Goal: Task Accomplishment & Management: Manage account settings

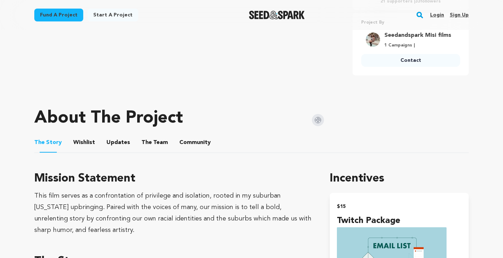
click at [157, 138] on button "The Team" at bounding box center [154, 143] width 17 height 17
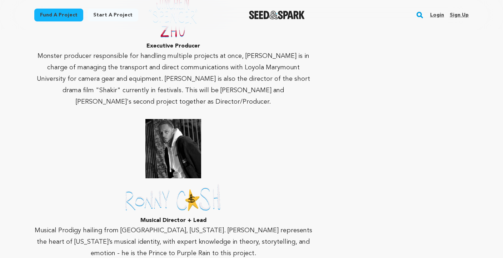
scroll to position [992, 0]
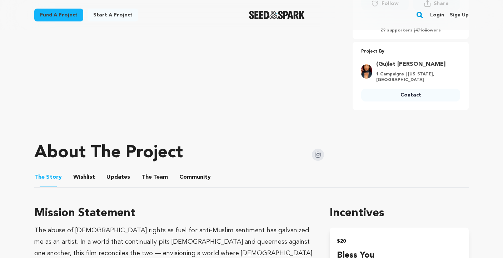
scroll to position [345, 0]
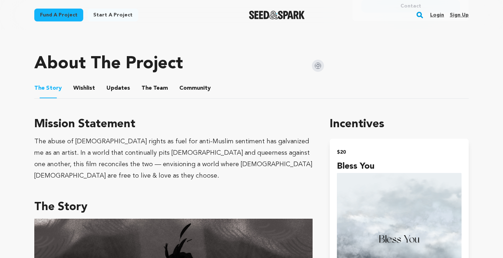
click at [148, 88] on button "The Team" at bounding box center [154, 89] width 17 height 17
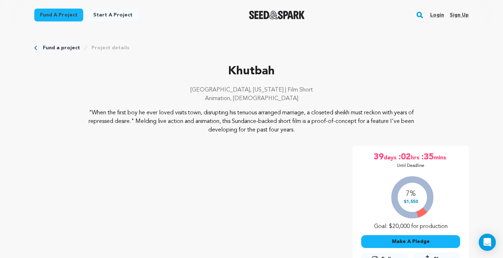
click at [0, 0] on div "Fund a project Start a project Search Login Sign up Start a project Open main m…" at bounding box center [251, 15] width 503 height 30
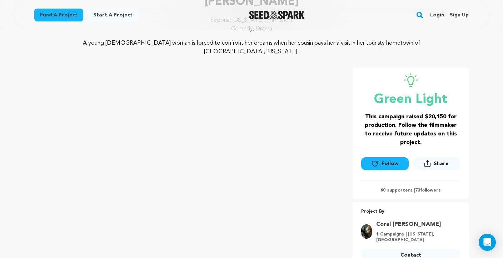
scroll to position [444, 0]
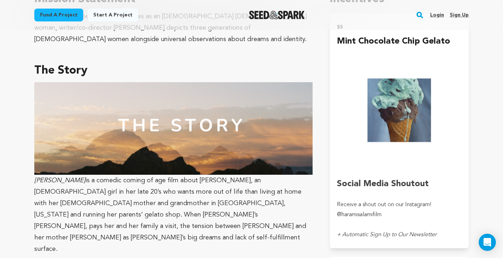
drag, startPoint x: 158, startPoint y: 129, endPoint x: 503, endPoint y: 124, distance: 344.6
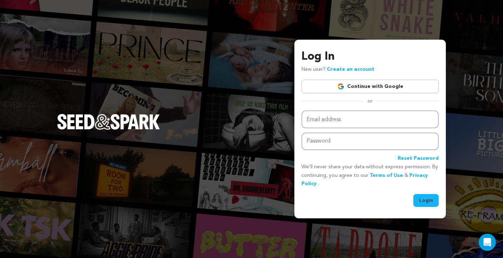
click at [160, 114] on img "Seed&Spark Homepage" at bounding box center [108, 122] width 103 height 16
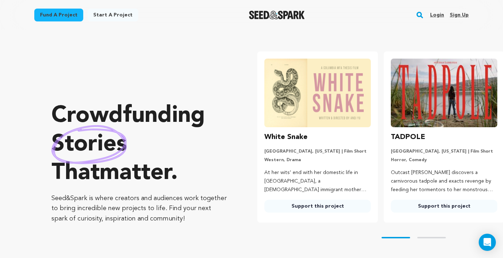
click at [435, 15] on link "Login" at bounding box center [437, 14] width 14 height 11
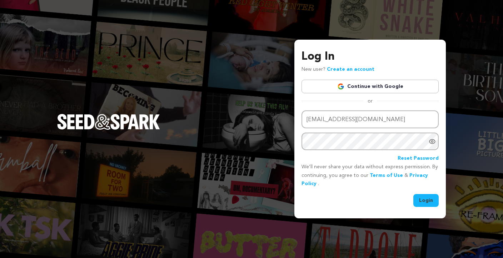
click at [425, 200] on button "Login" at bounding box center [426, 200] width 25 height 13
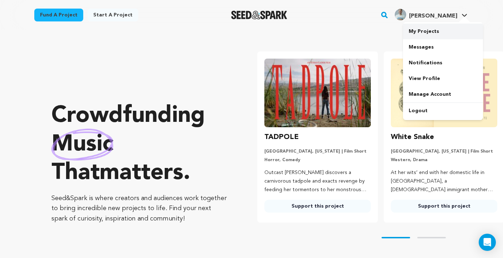
click at [432, 34] on link "My Projects" at bounding box center [443, 32] width 80 height 16
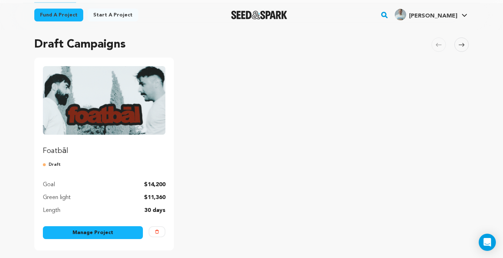
scroll to position [51, 0]
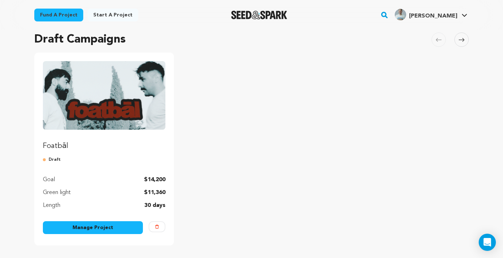
click at [107, 227] on link "Manage Project" at bounding box center [93, 227] width 100 height 13
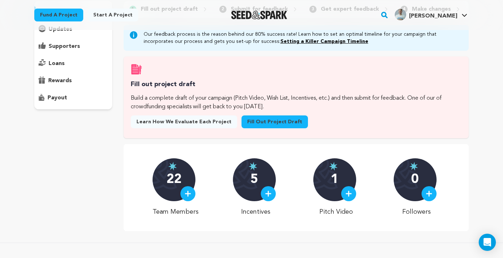
scroll to position [75, 0]
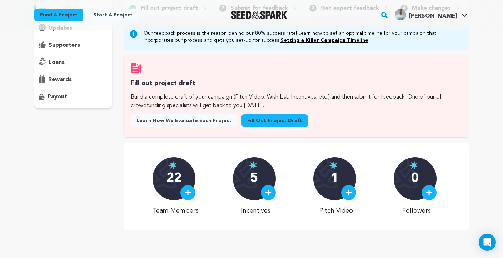
click at [271, 193] on img at bounding box center [268, 192] width 6 height 6
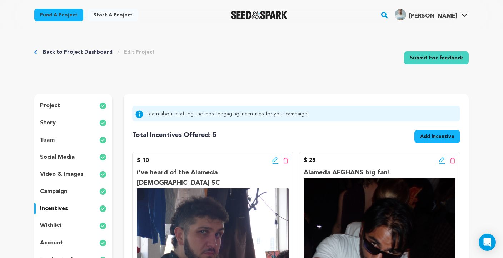
click at [58, 139] on div "team" at bounding box center [73, 139] width 78 height 11
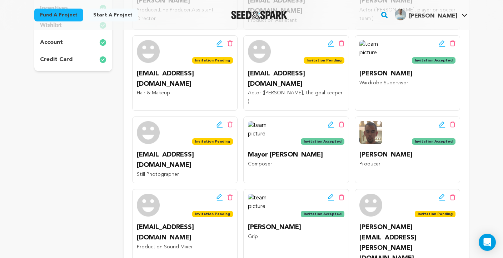
scroll to position [226, 0]
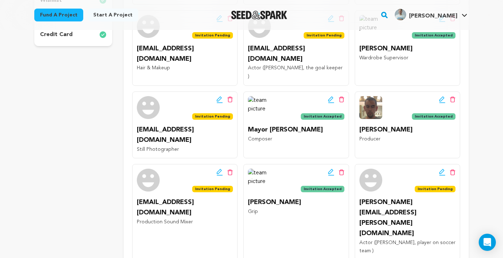
click at [340, 169] on icon at bounding box center [342, 172] width 6 height 6
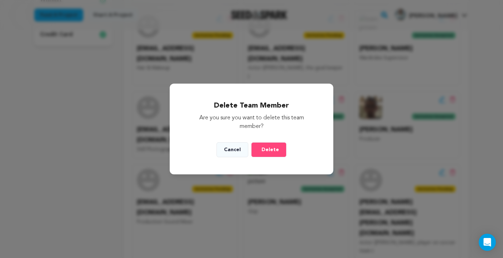
click at [282, 154] on button "Delete" at bounding box center [268, 149] width 35 height 15
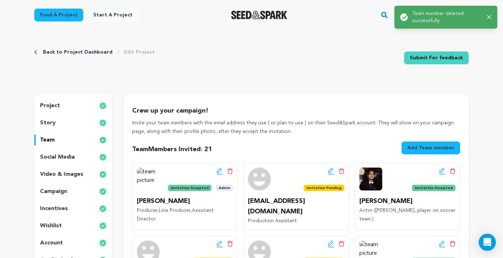
scroll to position [47, 0]
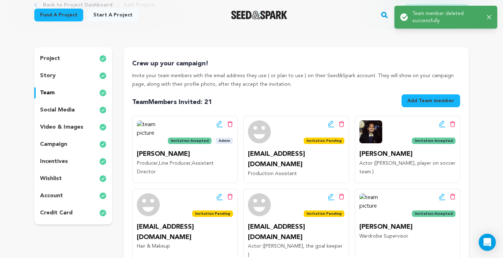
click at [453, 125] on icon at bounding box center [453, 124] width 6 height 6
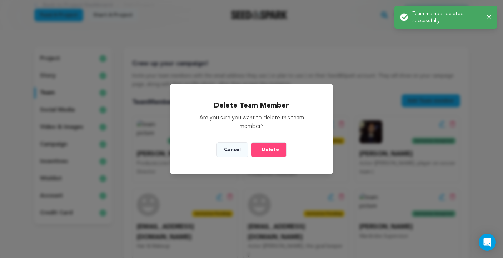
click at [261, 148] on button "Delete" at bounding box center [268, 149] width 35 height 15
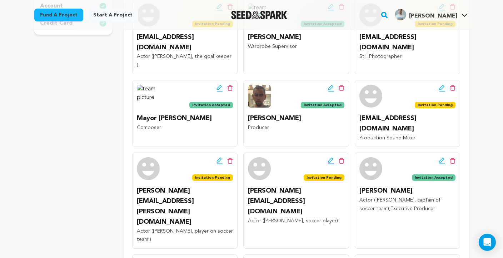
scroll to position [247, 0]
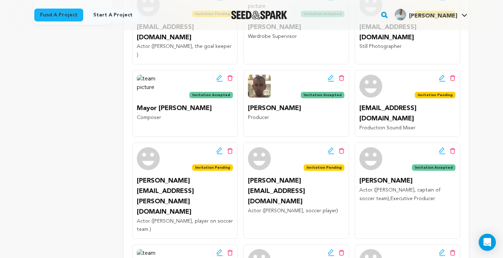
click at [228, 148] on icon at bounding box center [230, 151] width 5 height 6
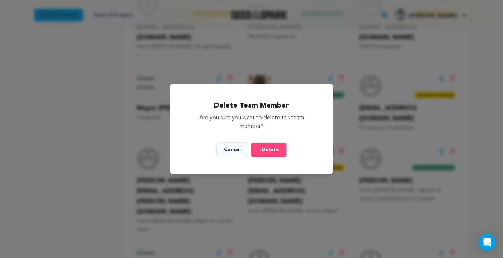
click at [268, 150] on span "Delete" at bounding box center [271, 149] width 18 height 7
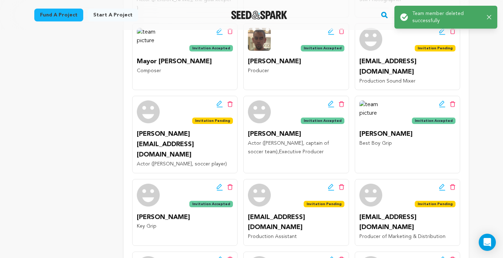
scroll to position [306, 0]
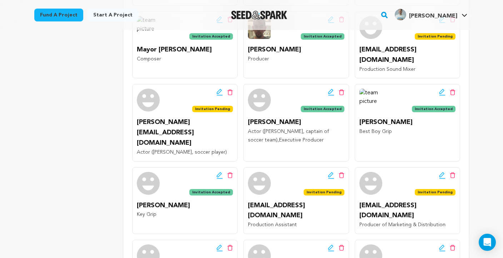
click at [343, 173] on icon at bounding box center [341, 176] width 5 height 6
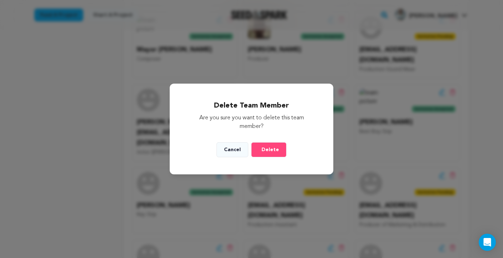
click at [280, 150] on button "Delete" at bounding box center [268, 149] width 35 height 15
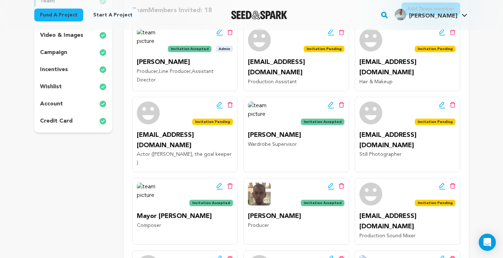
scroll to position [138, 0]
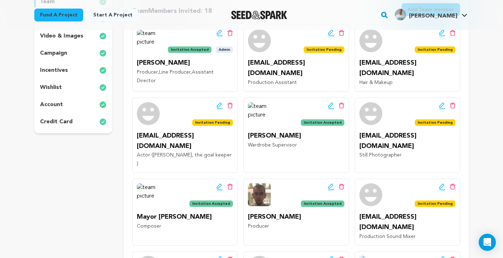
click at [453, 103] on icon at bounding box center [453, 106] width 6 height 6
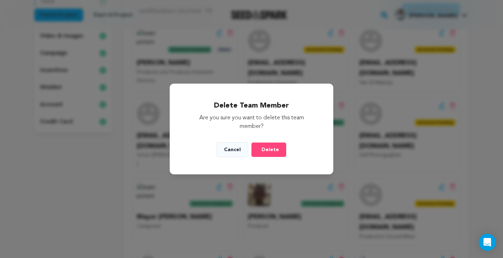
click at [281, 146] on button "Delete" at bounding box center [268, 149] width 35 height 15
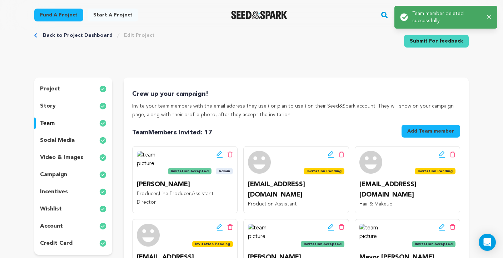
scroll to position [0, 0]
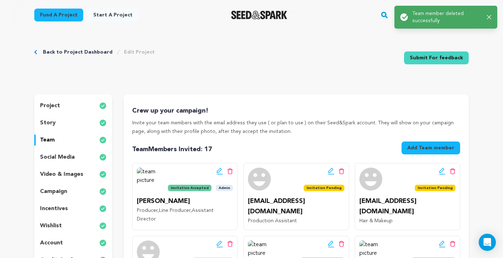
click at [454, 171] on icon at bounding box center [453, 171] width 6 height 6
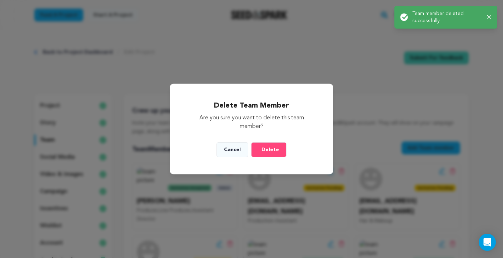
click at [278, 149] on button "Delete" at bounding box center [268, 149] width 35 height 15
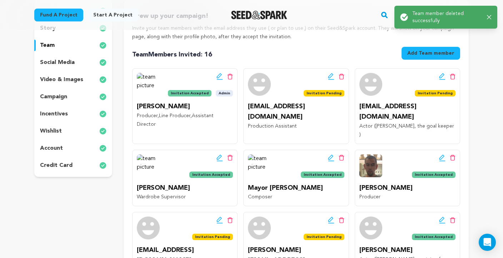
scroll to position [102, 0]
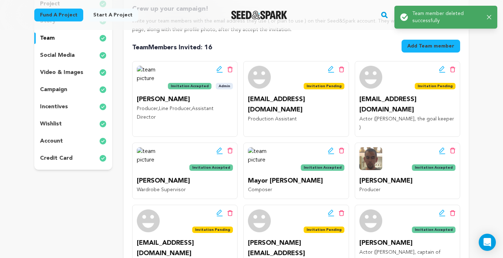
click at [330, 71] on icon at bounding box center [330, 68] width 5 height 5
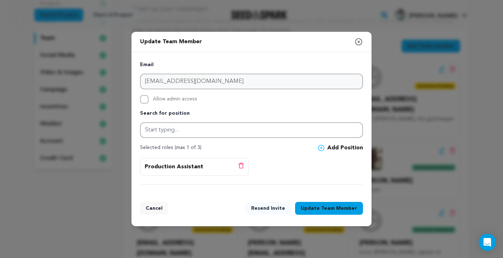
click at [278, 211] on button "Resend Invite" at bounding box center [268, 208] width 45 height 13
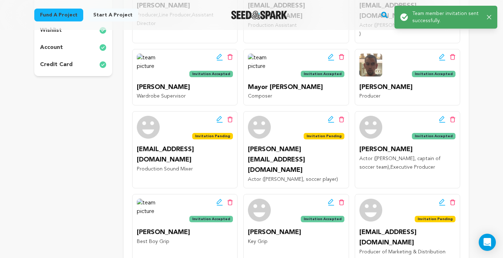
scroll to position [196, 0]
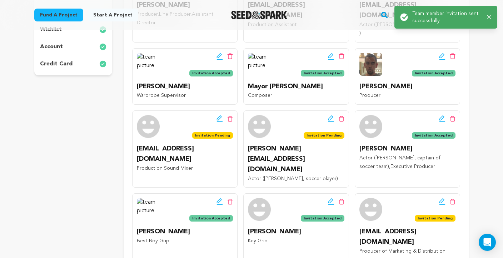
click at [219, 115] on icon at bounding box center [220, 118] width 6 height 7
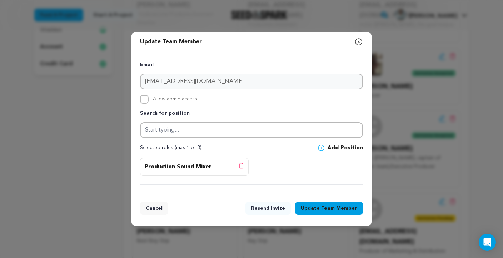
click at [276, 208] on button "Resend Invite" at bounding box center [268, 208] width 45 height 13
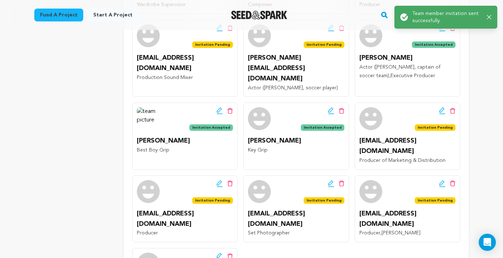
scroll to position [290, 0]
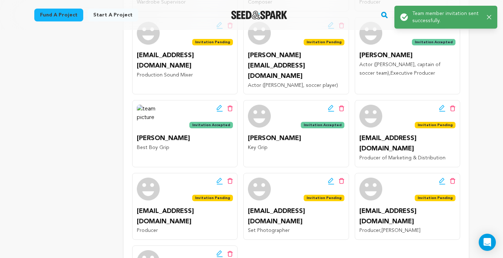
click at [442, 178] on icon at bounding box center [442, 181] width 6 height 7
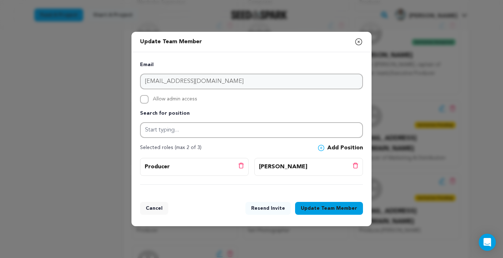
click at [270, 210] on button "Resend Invite" at bounding box center [268, 208] width 45 height 13
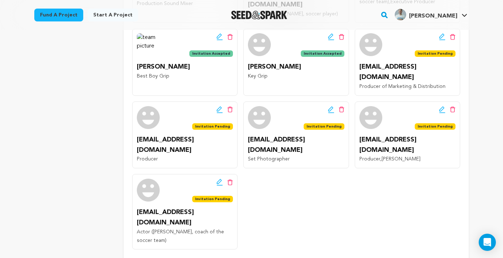
scroll to position [336, 0]
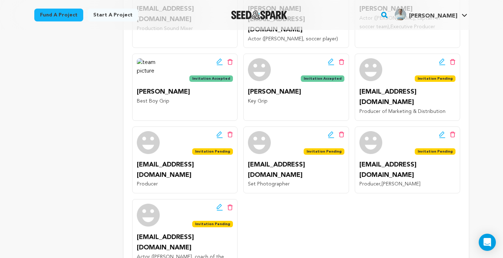
click at [219, 131] on icon at bounding box center [220, 134] width 6 height 7
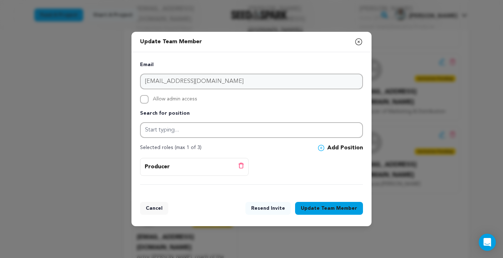
click at [281, 208] on button "Resend Invite" at bounding box center [268, 208] width 45 height 13
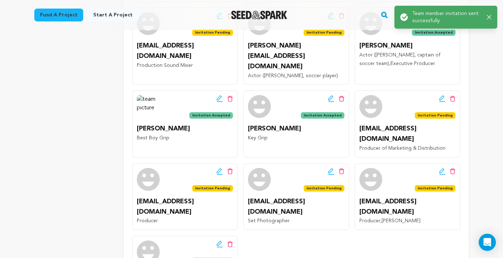
scroll to position [311, 0]
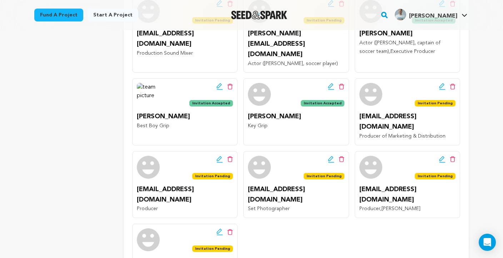
click at [340, 157] on icon at bounding box center [341, 160] width 5 height 6
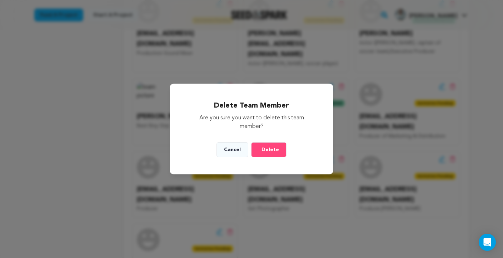
click at [275, 149] on span "Delete" at bounding box center [271, 149] width 18 height 7
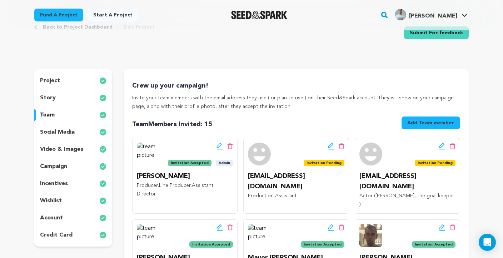
scroll to position [0, 0]
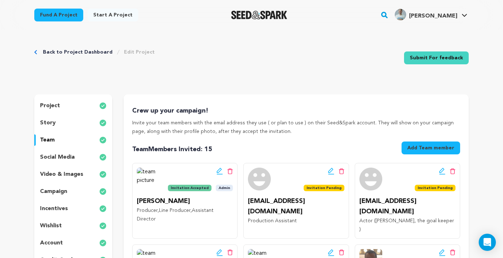
click at [70, 122] on div "story" at bounding box center [73, 122] width 78 height 11
